Goal: Task Accomplishment & Management: Complete application form

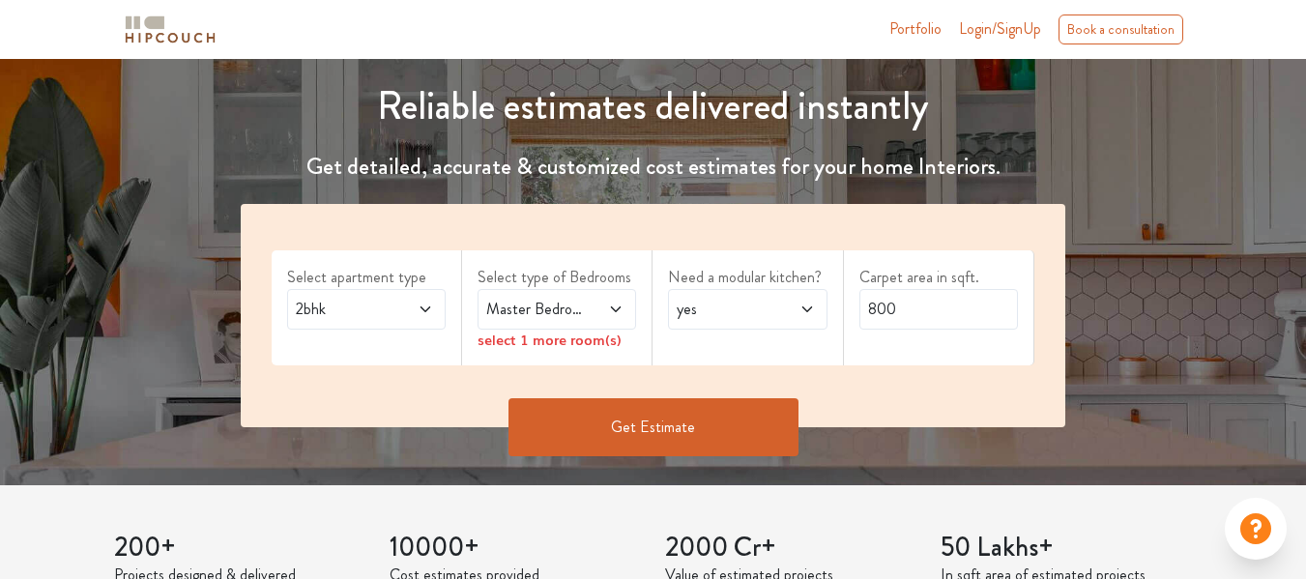
scroll to position [329, 0]
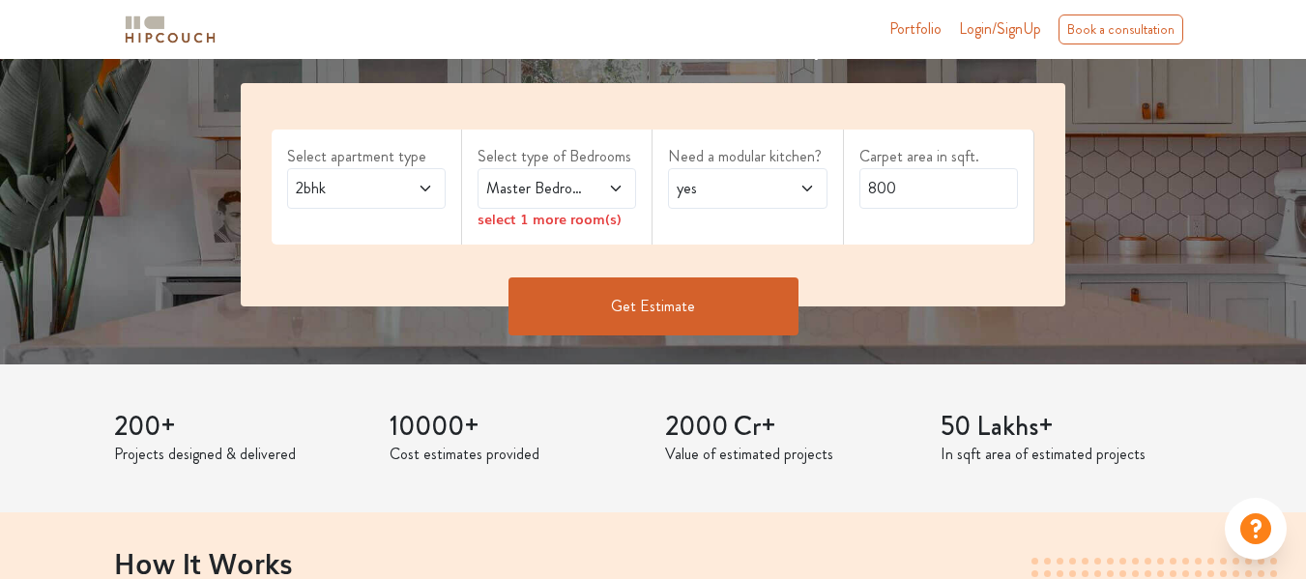
click at [600, 190] on span at bounding box center [606, 188] width 35 height 23
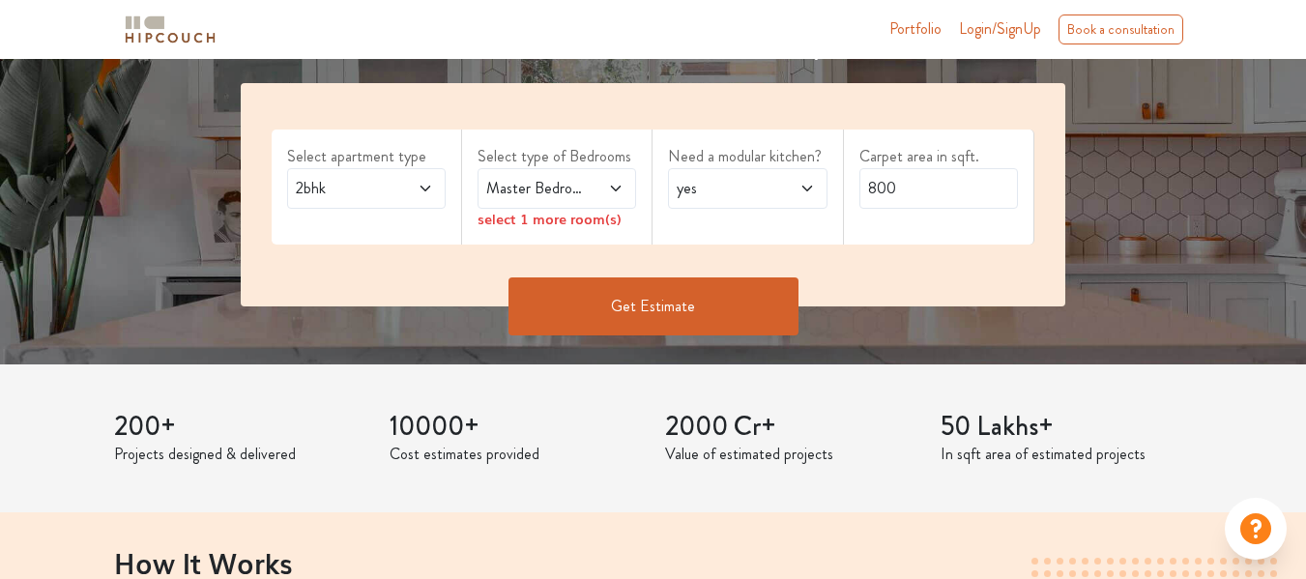
click at [696, 254] on div "Select apartment type 2bhk Select type of Bedrooms Master Bedroom select 1 more…" at bounding box center [653, 194] width 825 height 223
click at [513, 226] on div "select 1 more room(s)" at bounding box center [557, 219] width 159 height 20
click at [654, 309] on button "Get Estimate" at bounding box center [654, 307] width 290 height 58
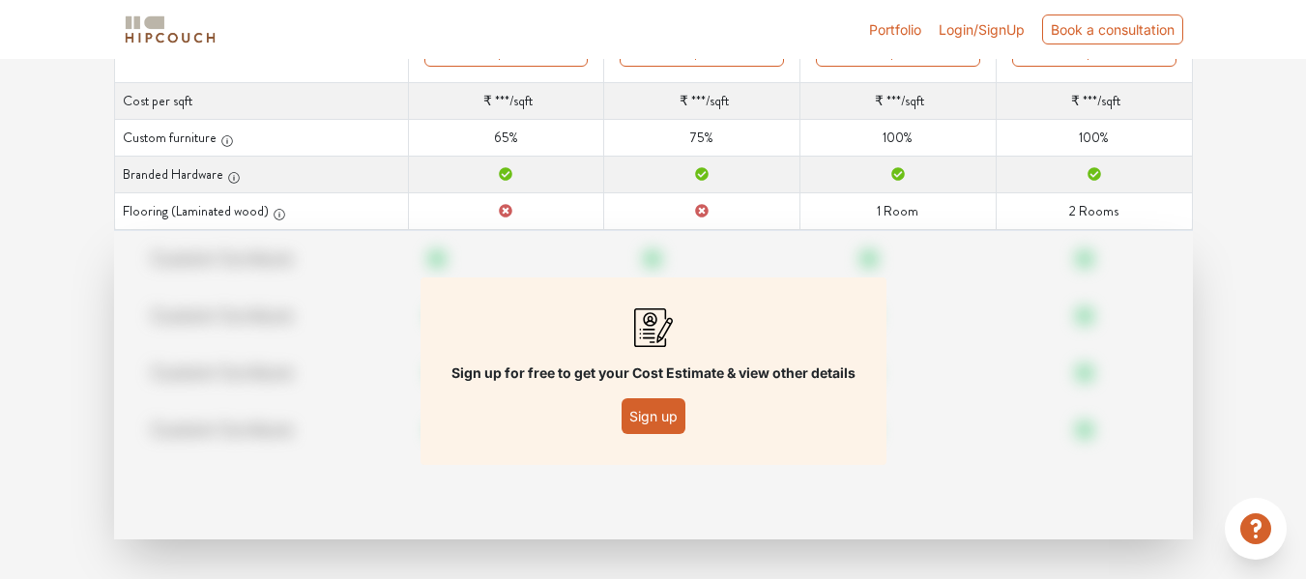
scroll to position [347, 0]
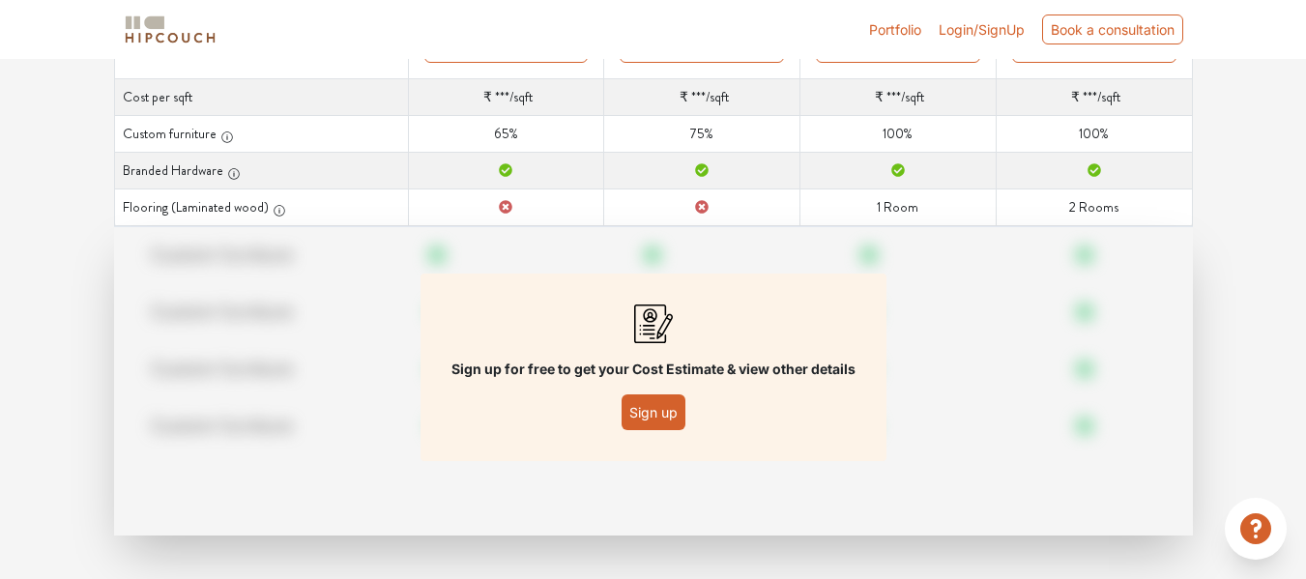
click at [653, 408] on button "Sign up" at bounding box center [654, 413] width 64 height 36
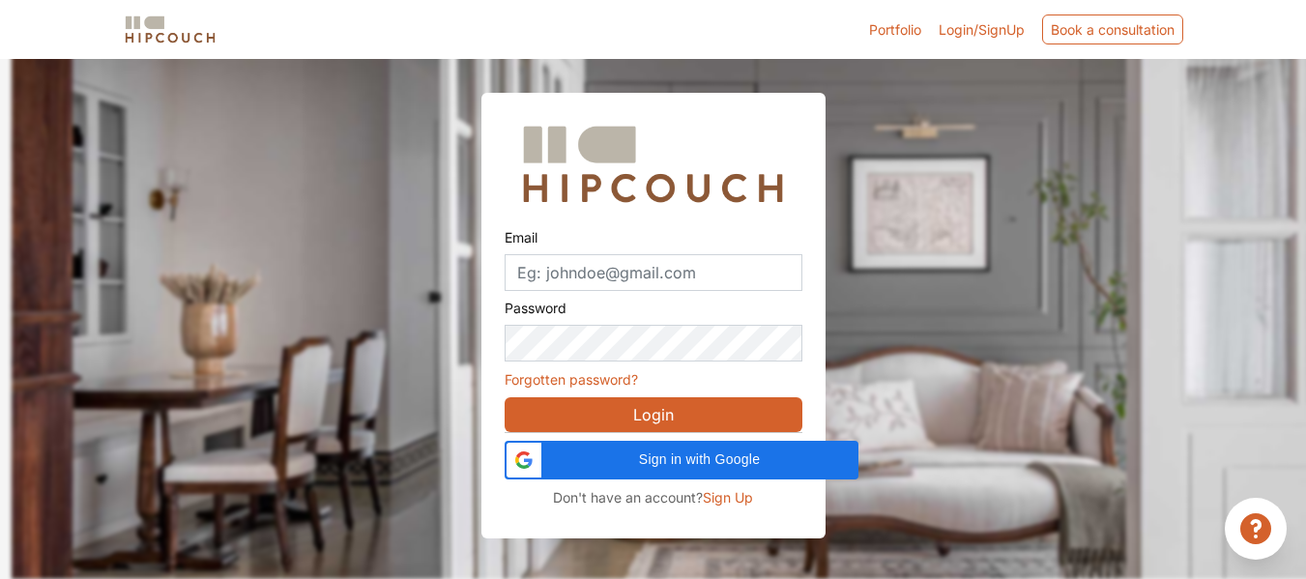
scroll to position [59, 0]
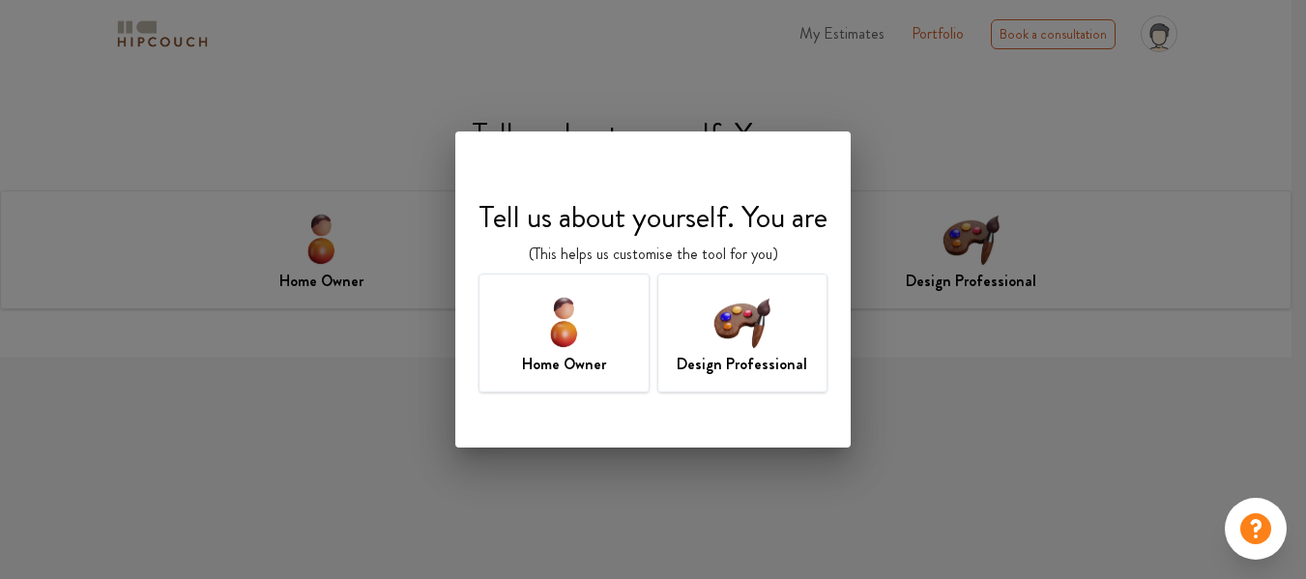
click at [587, 351] on img at bounding box center [564, 321] width 63 height 63
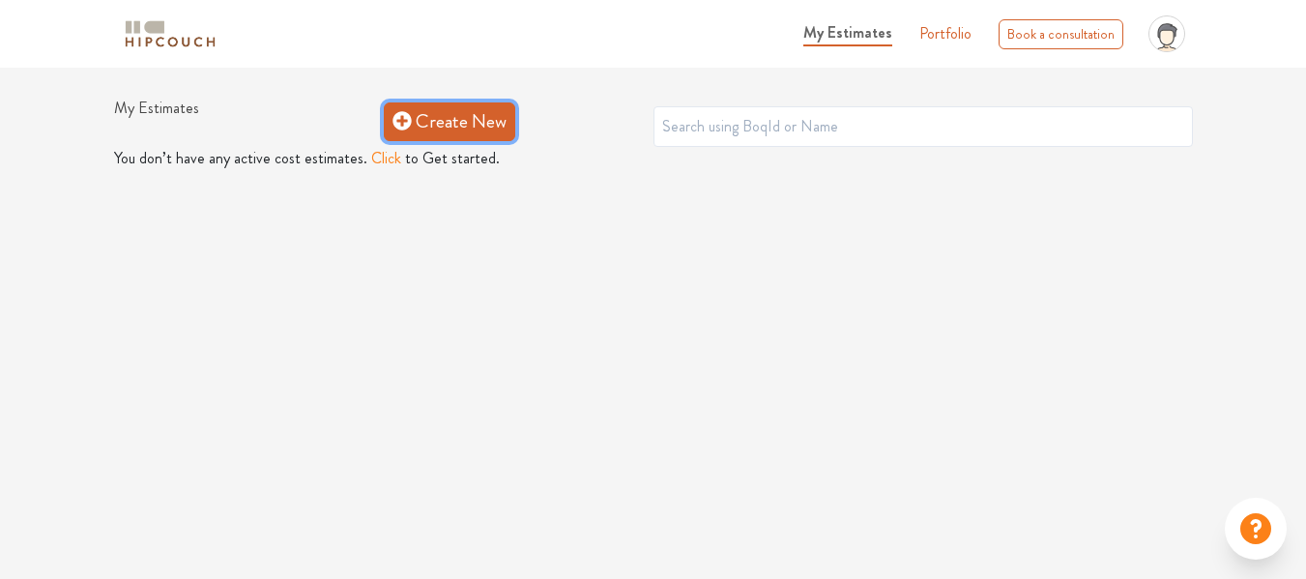
click at [471, 133] on link "Create New" at bounding box center [450, 121] width 132 height 39
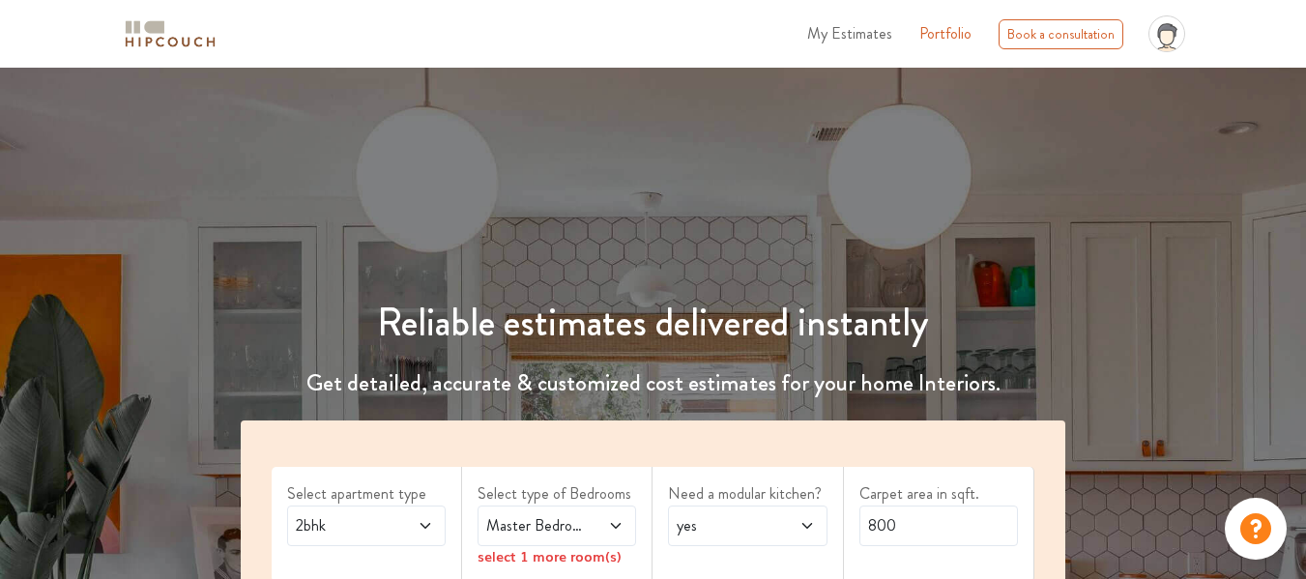
scroll to position [507, 0]
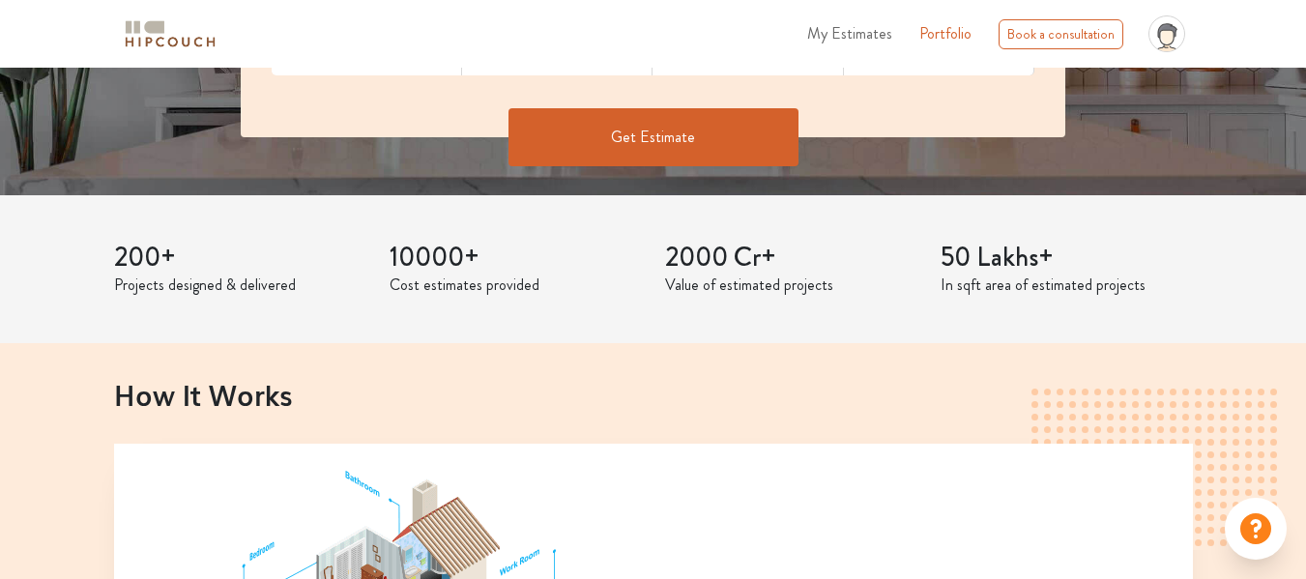
click at [672, 159] on button "Get Estimate" at bounding box center [654, 137] width 290 height 58
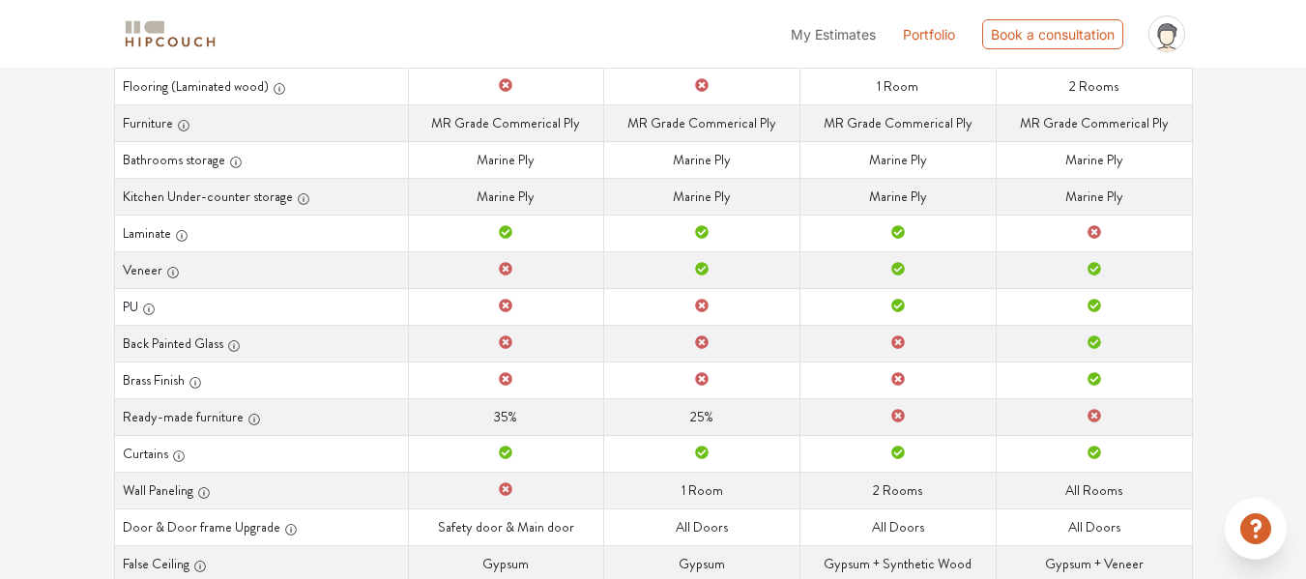
scroll to position [490, 0]
